Goal: Consume media (video, audio): Consume media (video, audio)

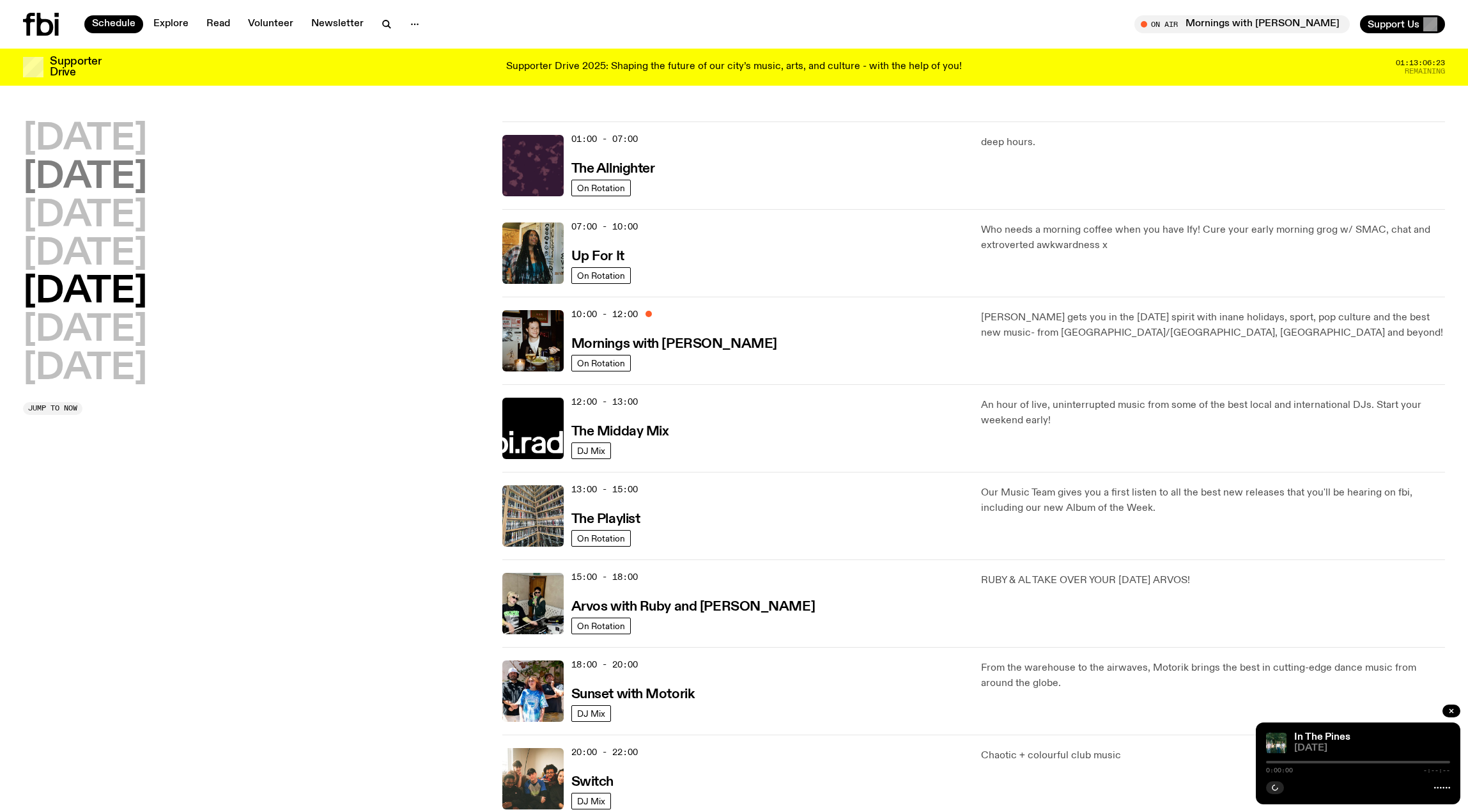
click at [105, 176] on h2 "[DATE]" at bounding box center [85, 177] width 124 height 36
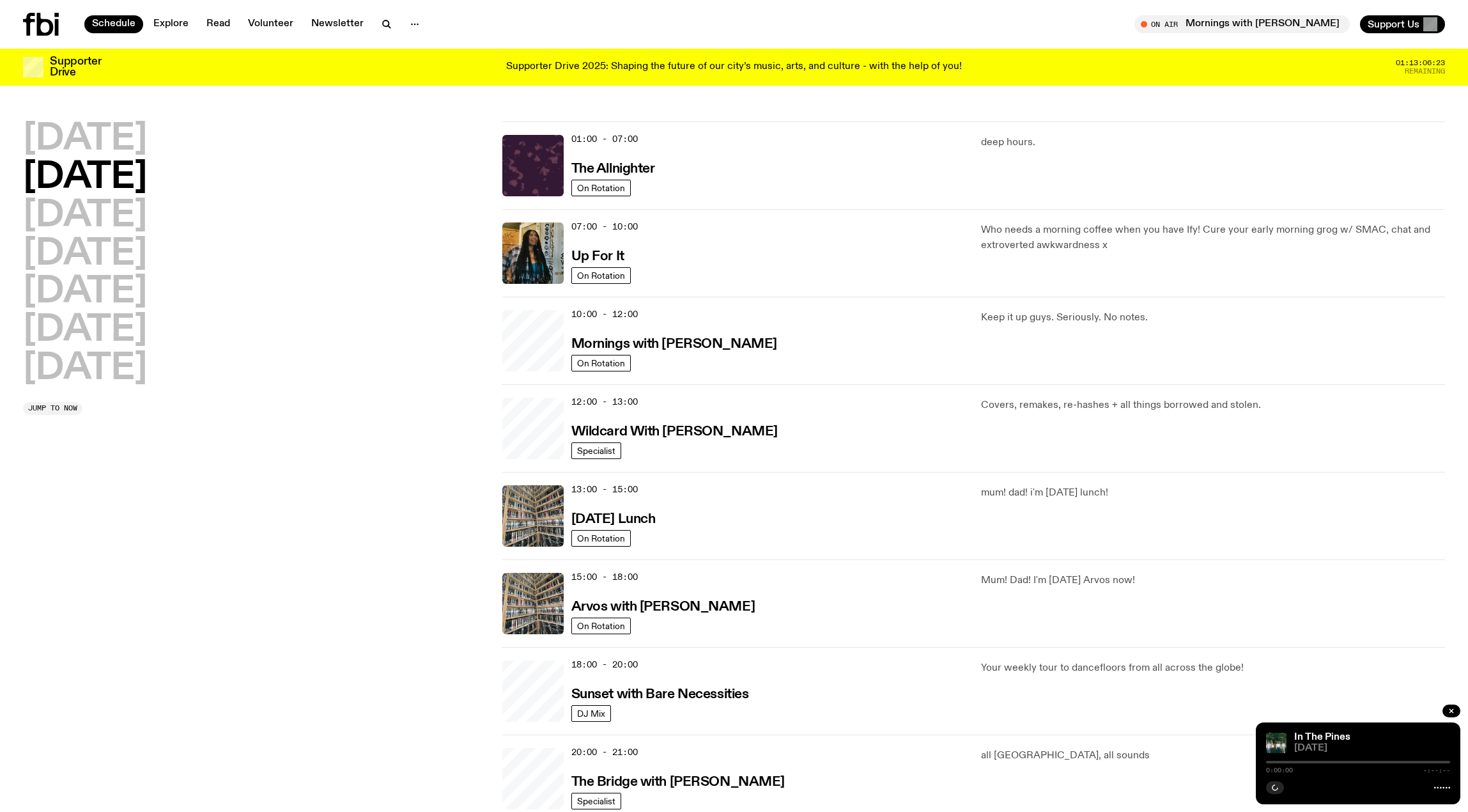
scroll to position [36, 0]
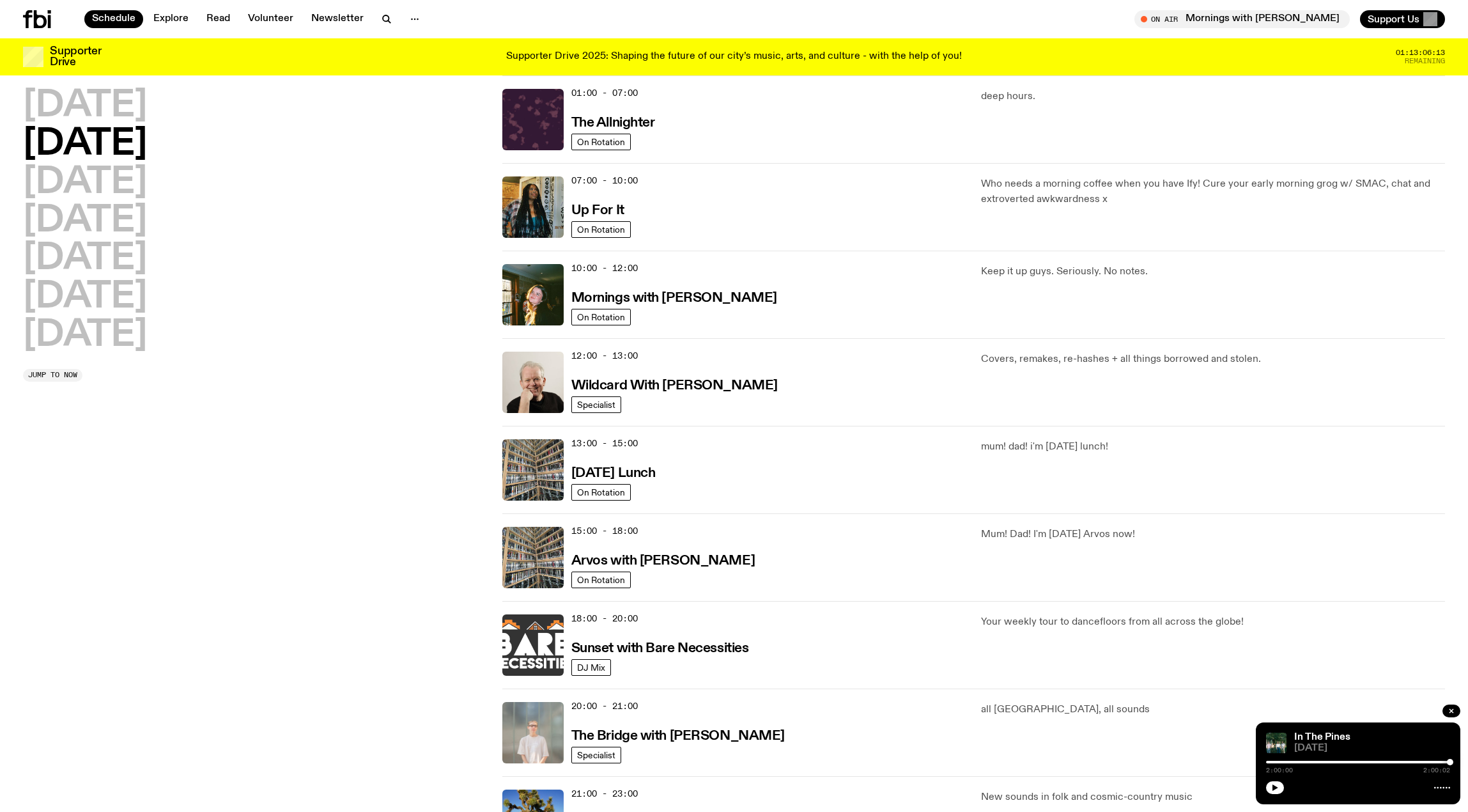
click at [531, 640] on img at bounding box center [533, 645] width 62 height 62
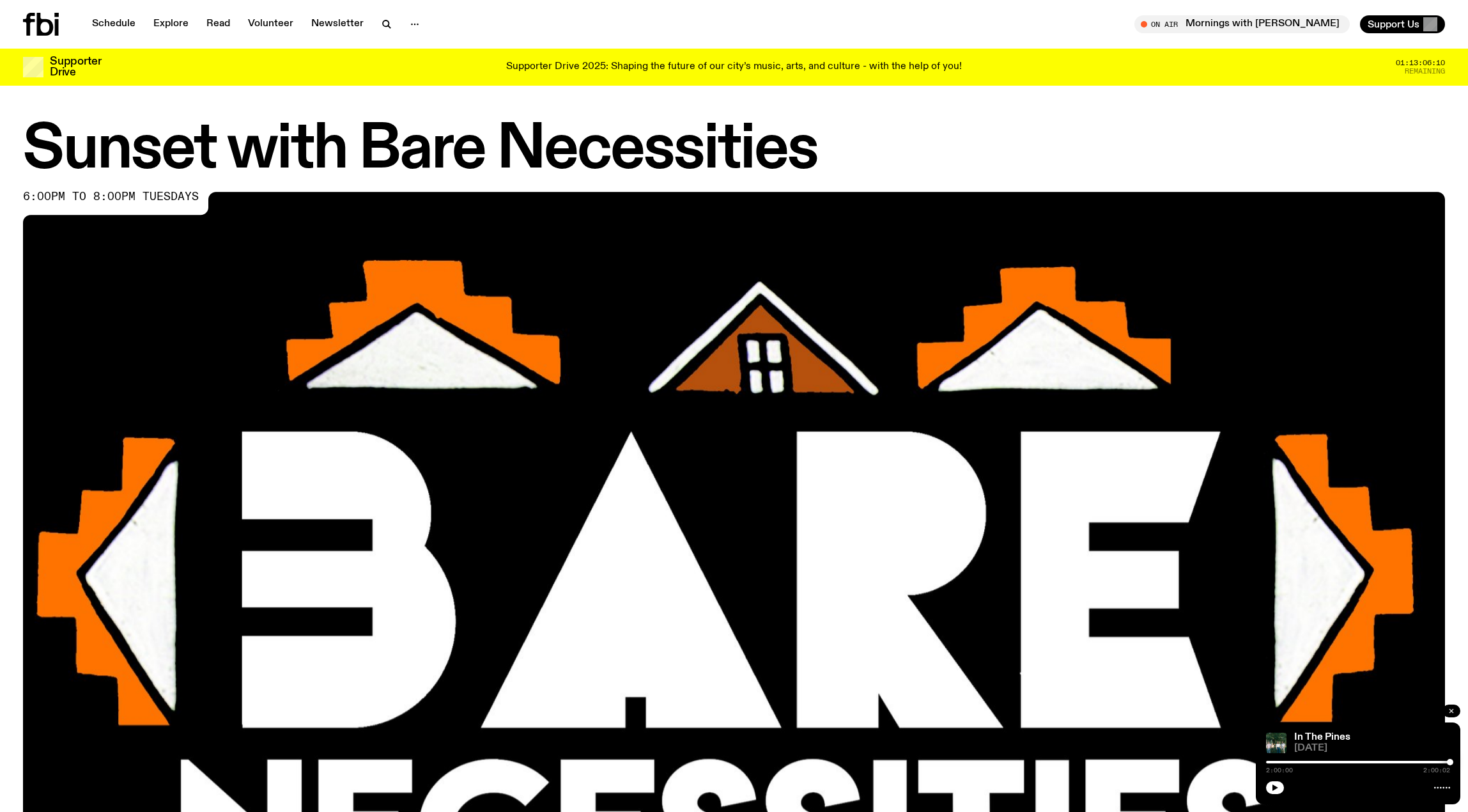
click at [1453, 709] on icon "button" at bounding box center [1451, 710] width 7 height 7
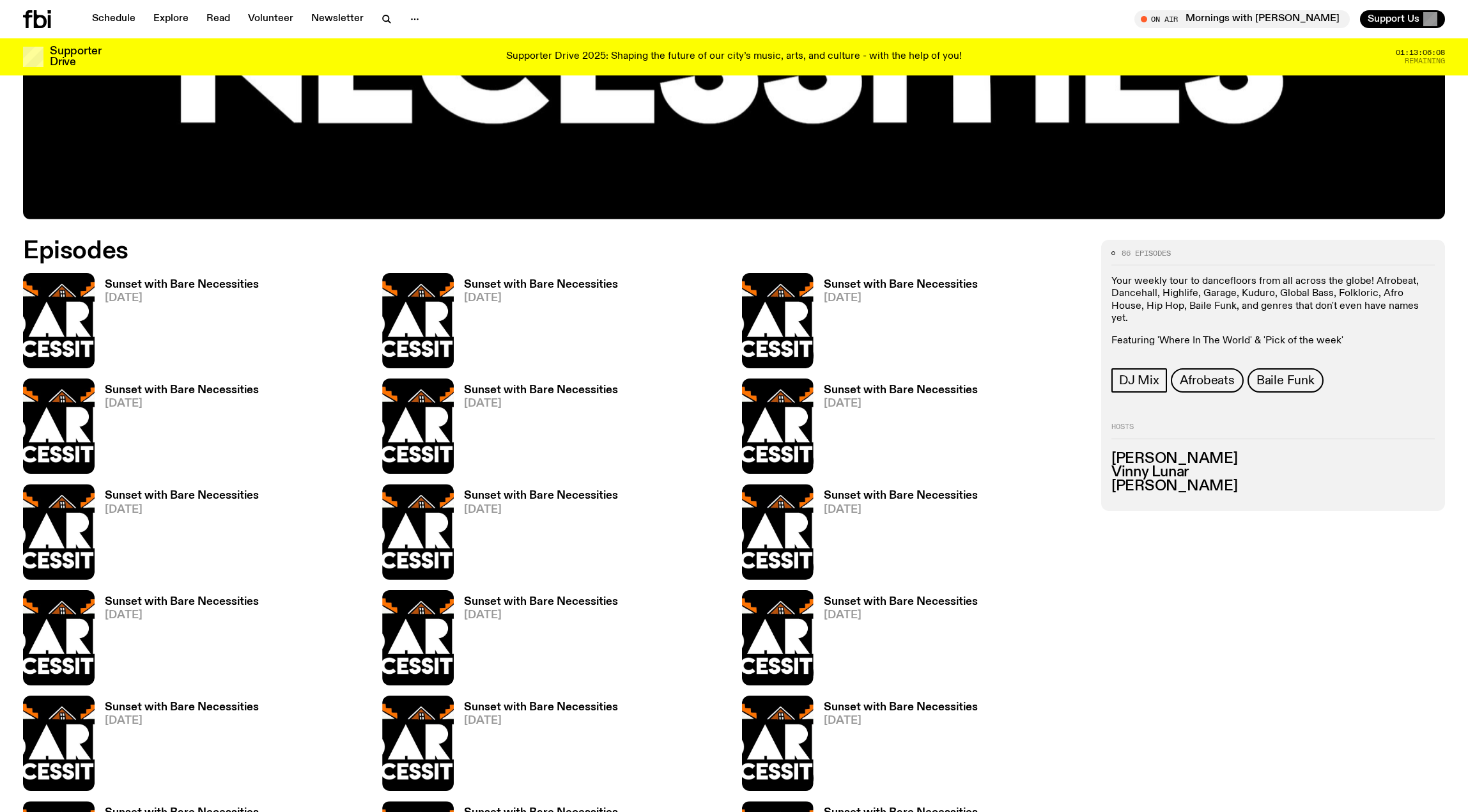
scroll to position [763, 0]
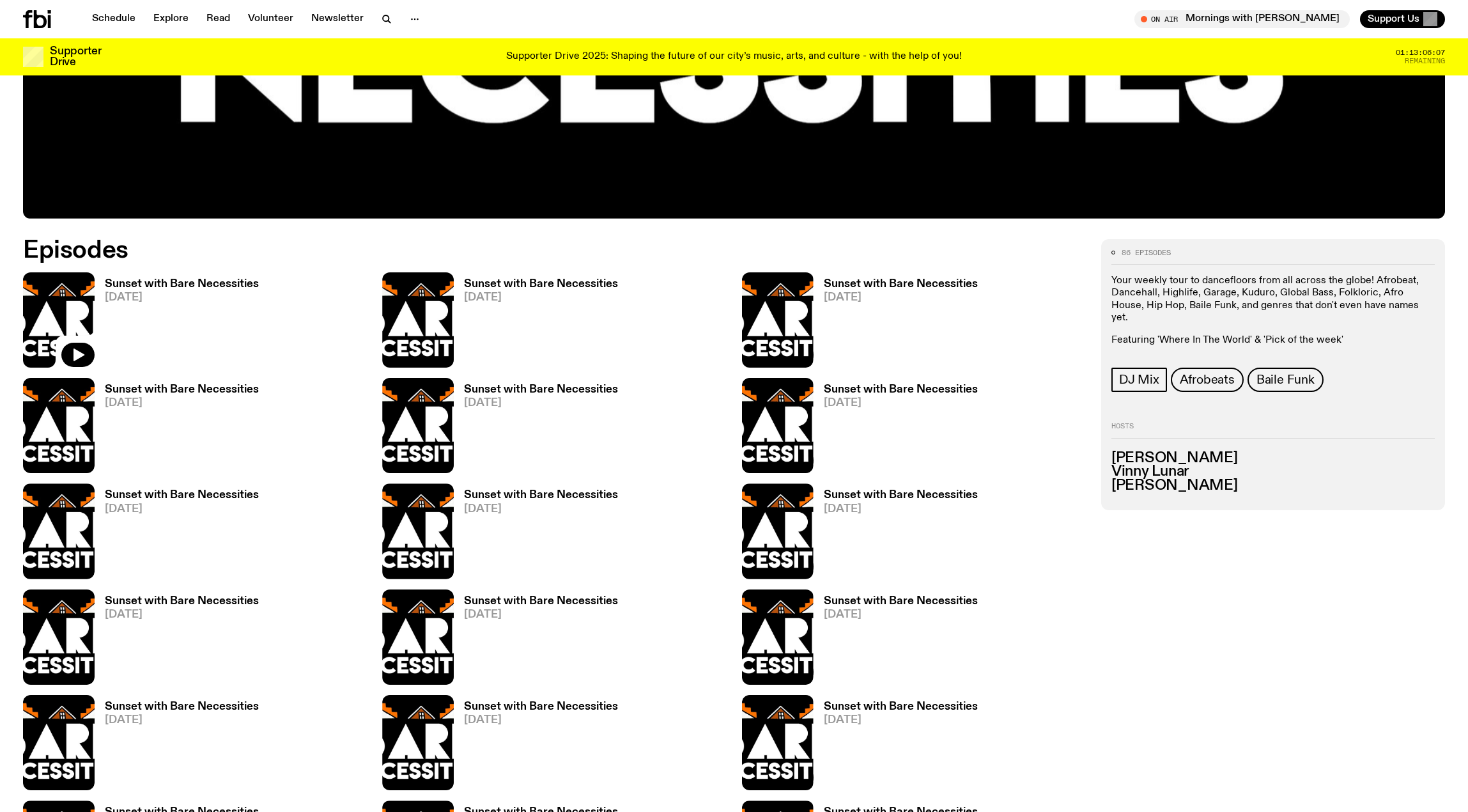
click at [55, 305] on img at bounding box center [59, 319] width 72 height 95
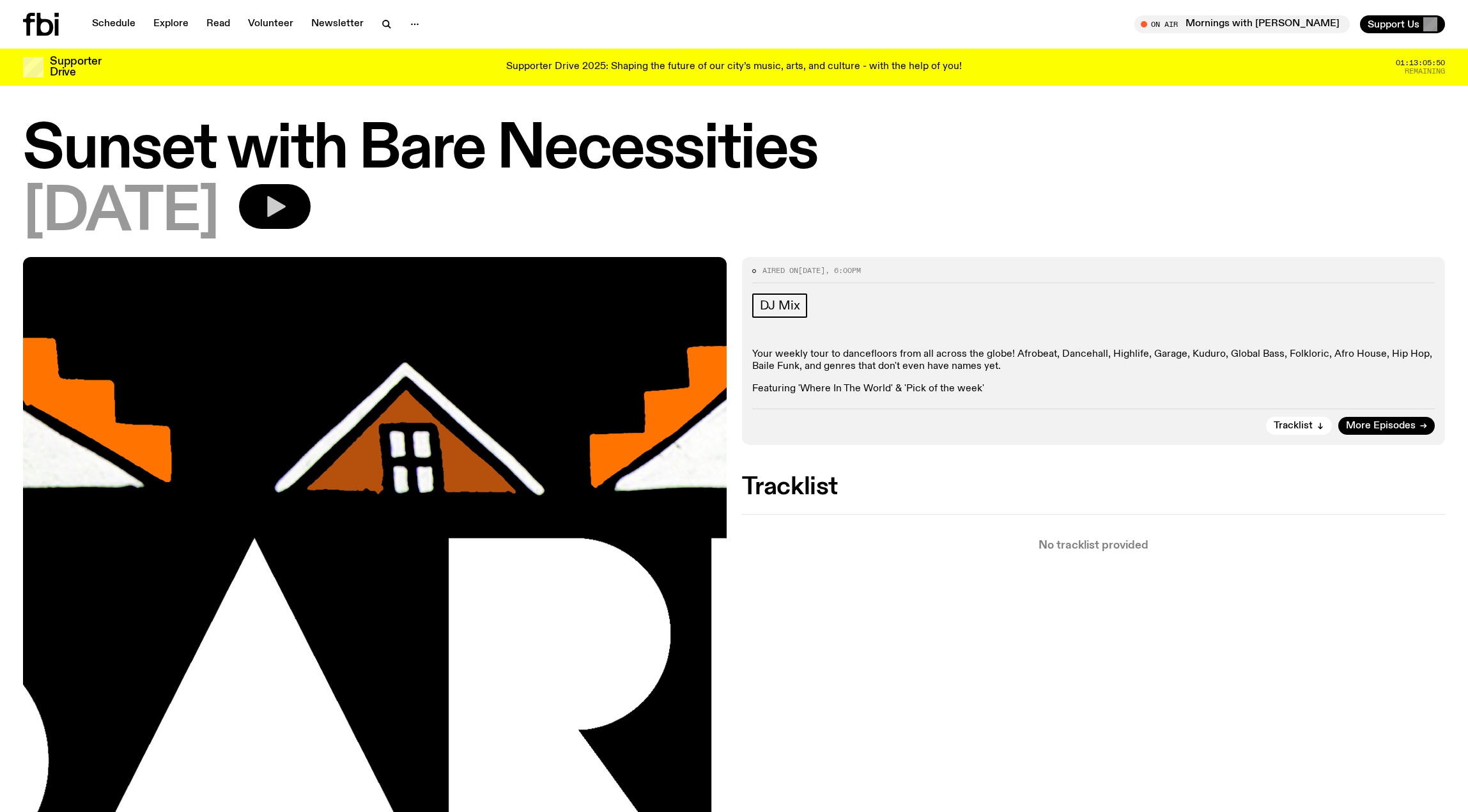
click at [288, 202] on icon "button" at bounding box center [275, 207] width 26 height 26
